Goal: Information Seeking & Learning: Learn about a topic

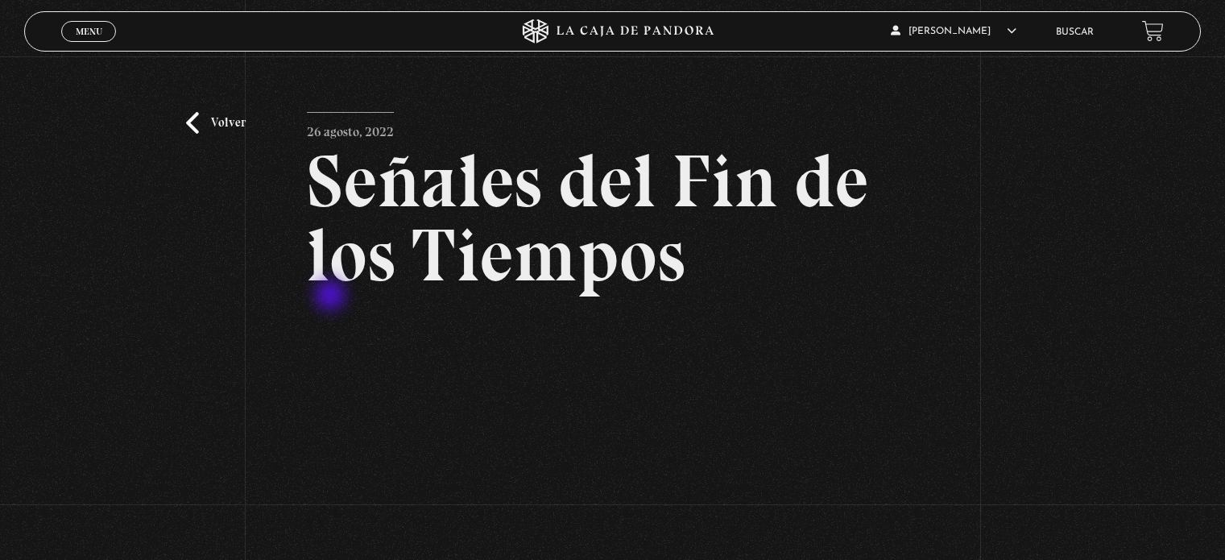
scroll to position [208, 0]
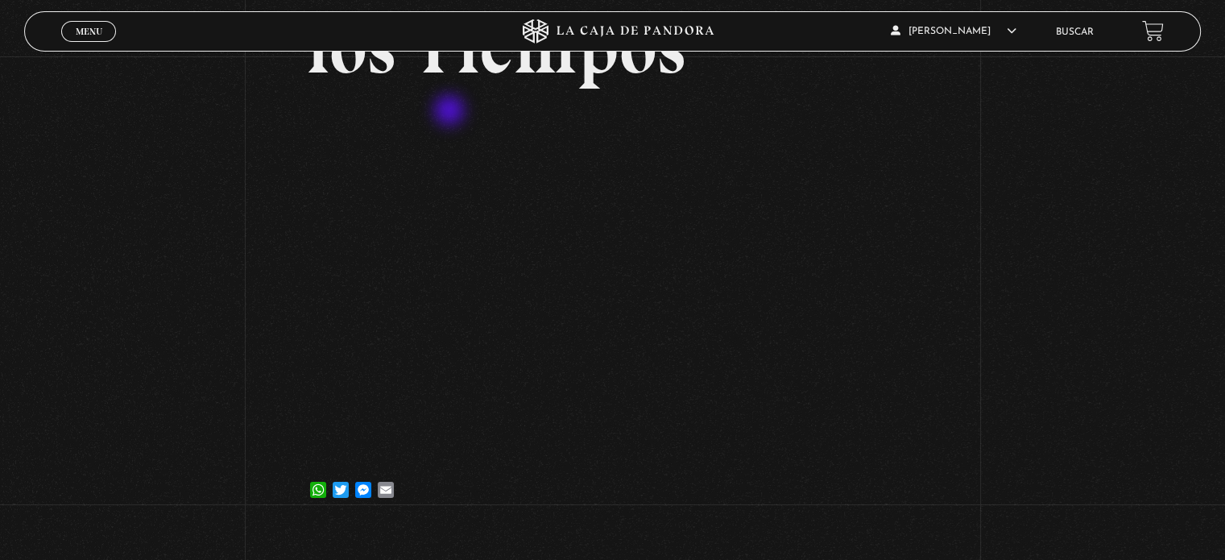
click at [1079, 30] on link "Buscar" at bounding box center [1075, 32] width 38 height 10
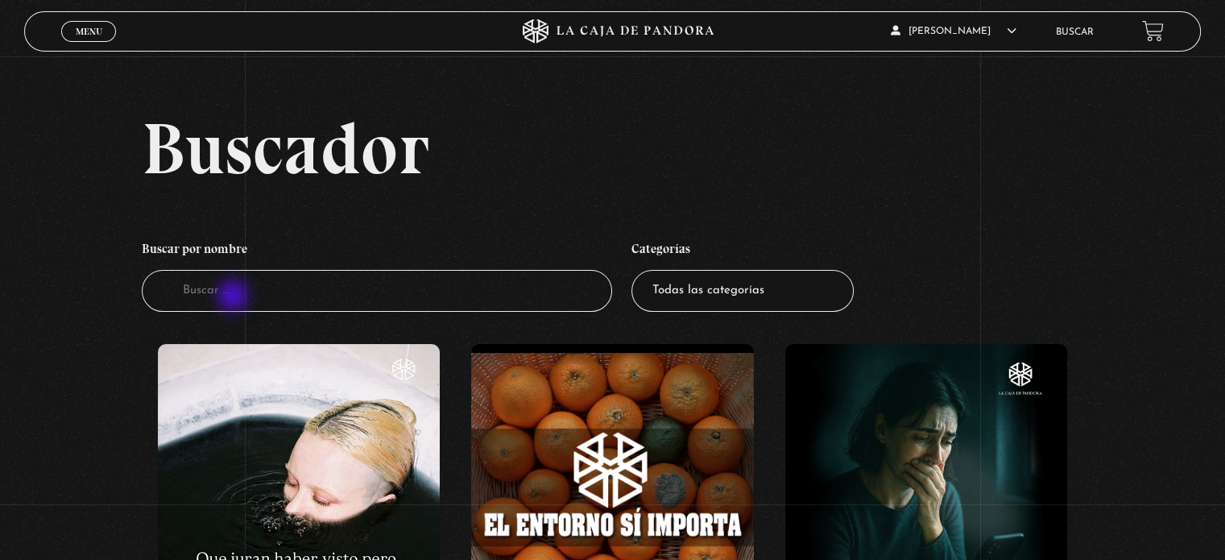
click at [235, 282] on input "Buscador" at bounding box center [377, 291] width 470 height 43
type input "roja"
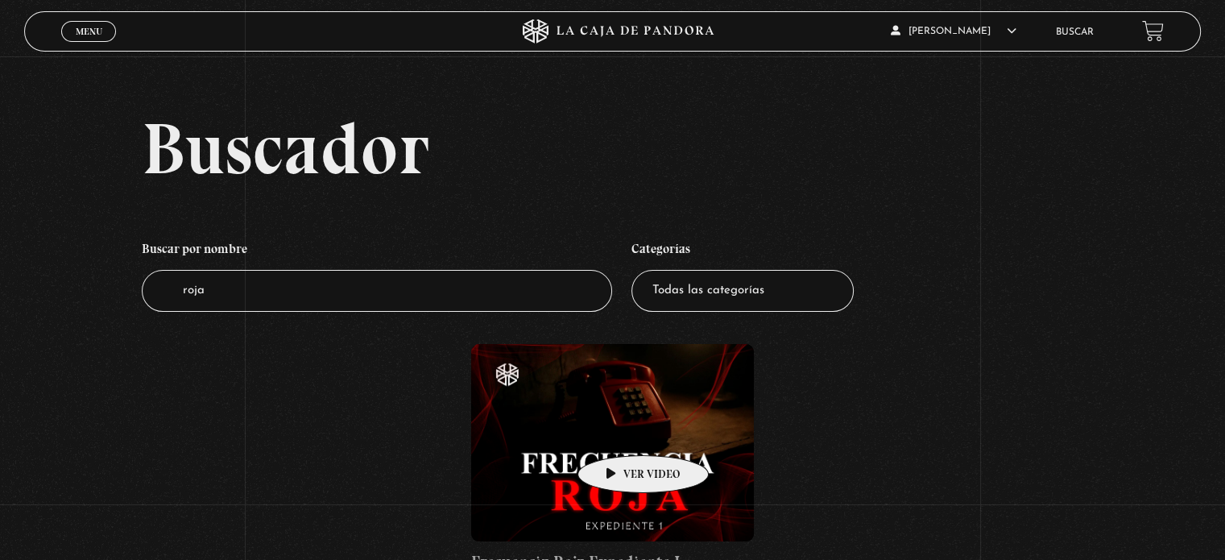
click at [618, 431] on figure at bounding box center [612, 442] width 282 height 197
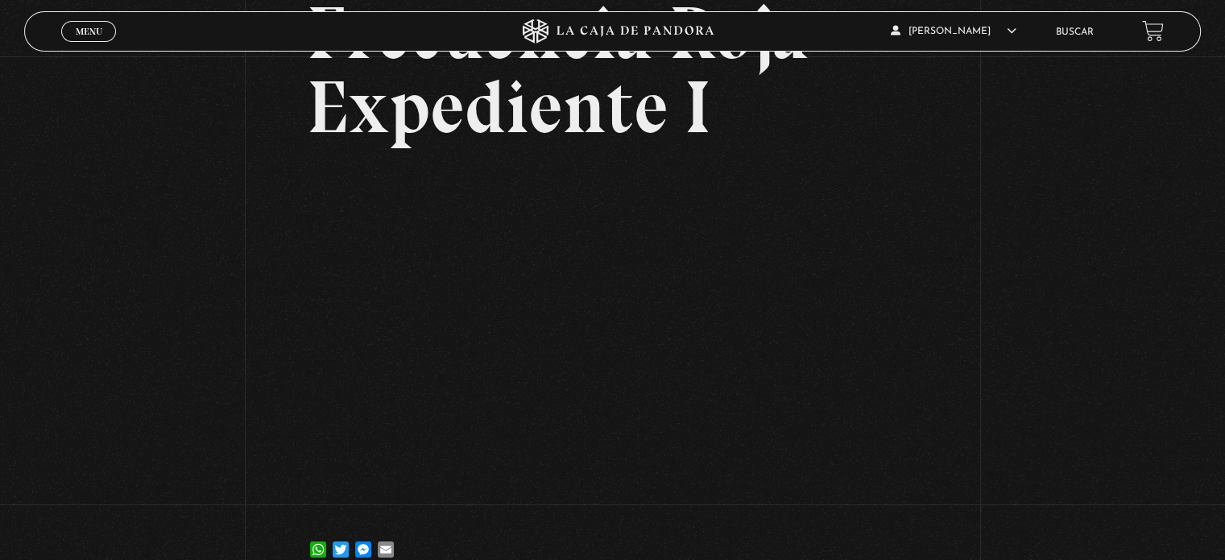
scroll to position [151, 0]
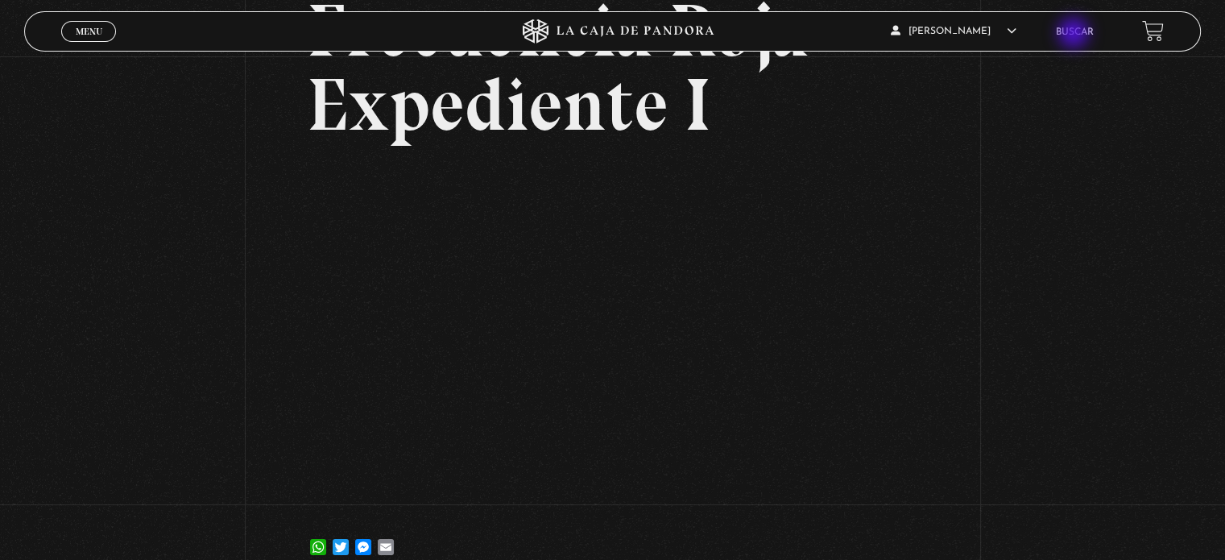
click at [1075, 35] on link "Buscar" at bounding box center [1075, 32] width 38 height 10
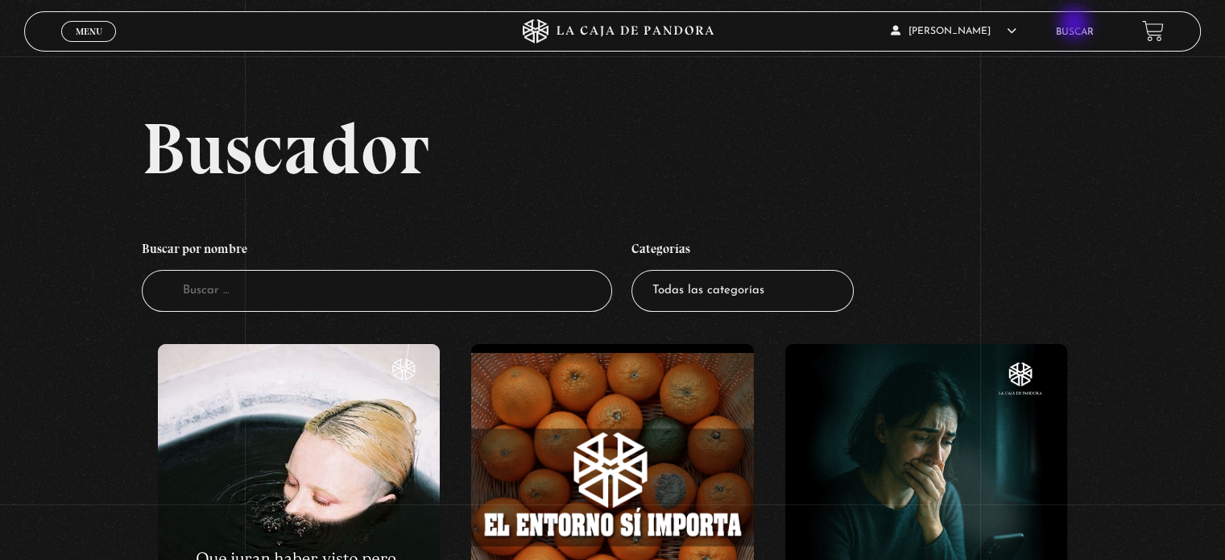
click at [1076, 25] on li "Buscar" at bounding box center [1075, 31] width 38 height 25
click at [255, 276] on input "Buscador" at bounding box center [377, 291] width 470 height 43
type input "intraterrestres"
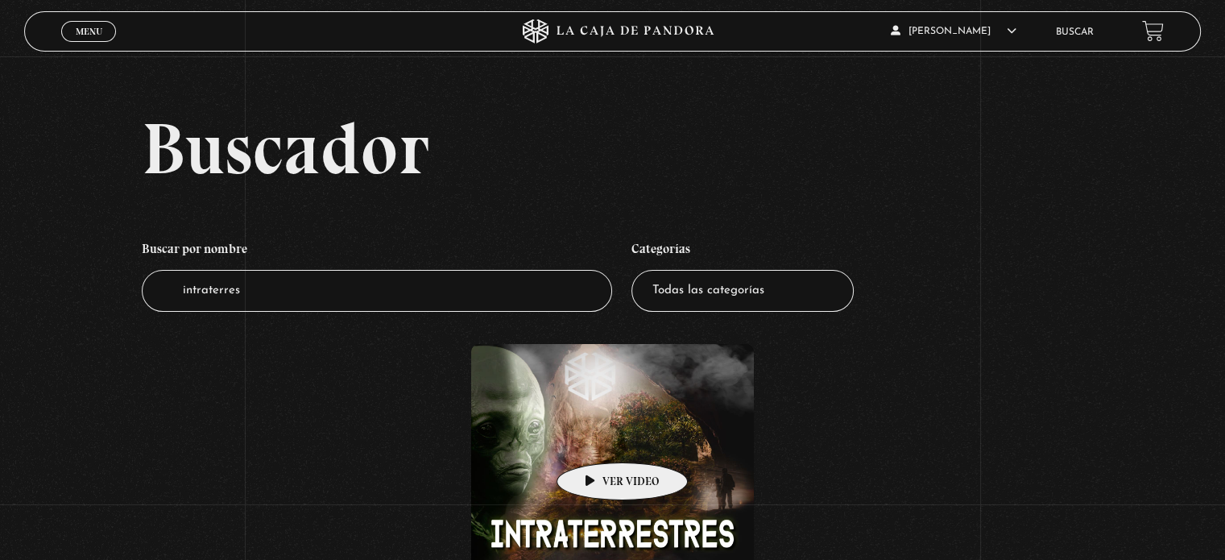
click at [597, 438] on figure at bounding box center [612, 485] width 282 height 282
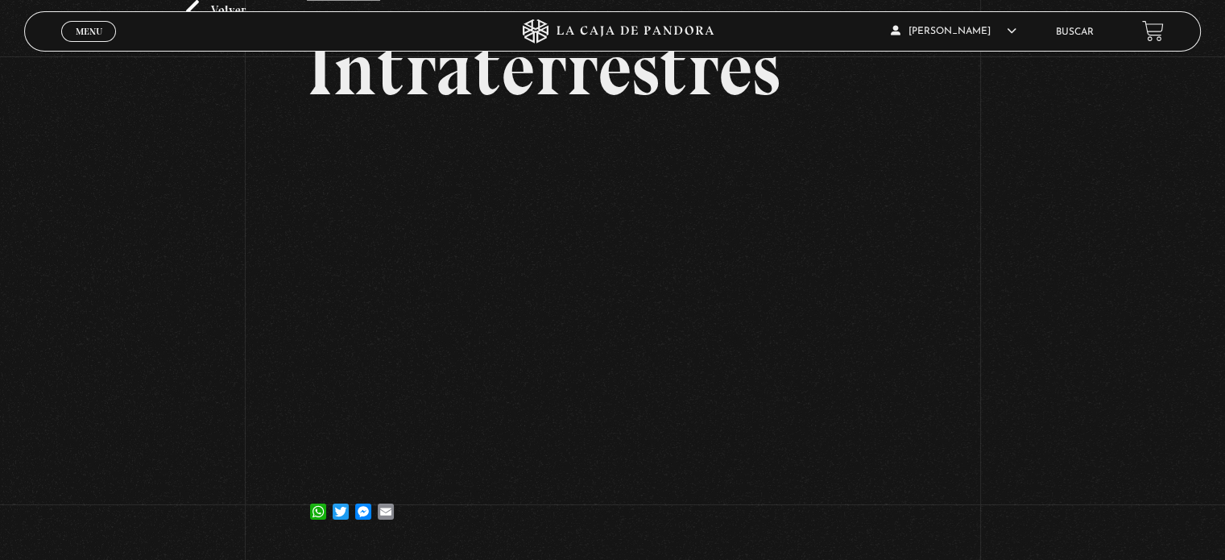
scroll to position [115, 0]
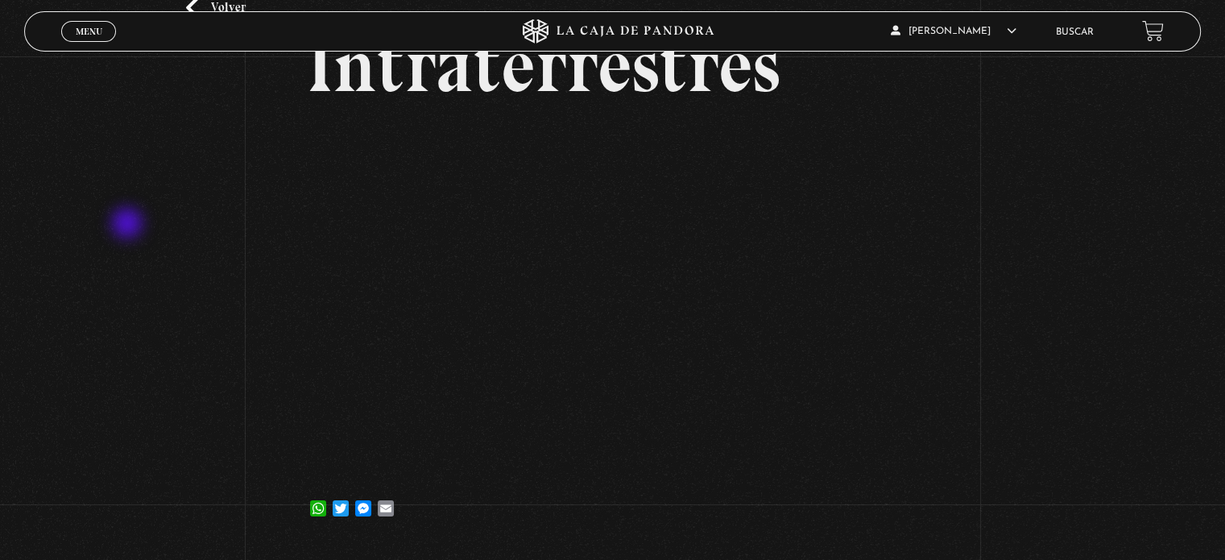
click at [129, 225] on div "Volver 3 mayo, 2022 Intraterrestres WhatsApp Twitter Messenger Email" at bounding box center [612, 243] width 1225 height 604
click at [1040, 176] on div "Volver 3 mayo, 2022 Intraterrestres WhatsApp Twitter Messenger Email" at bounding box center [612, 243] width 1225 height 604
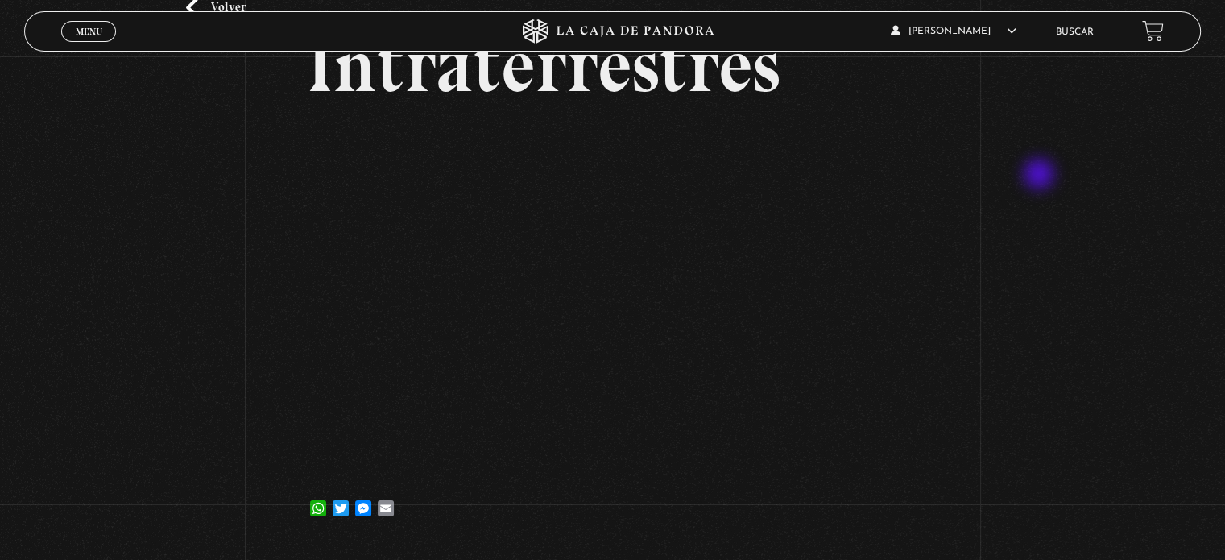
click at [1040, 176] on div "Volver 3 mayo, 2022 Intraterrestres WhatsApp Twitter Messenger Email" at bounding box center [612, 243] width 1225 height 604
